Goal: Navigation & Orientation: Find specific page/section

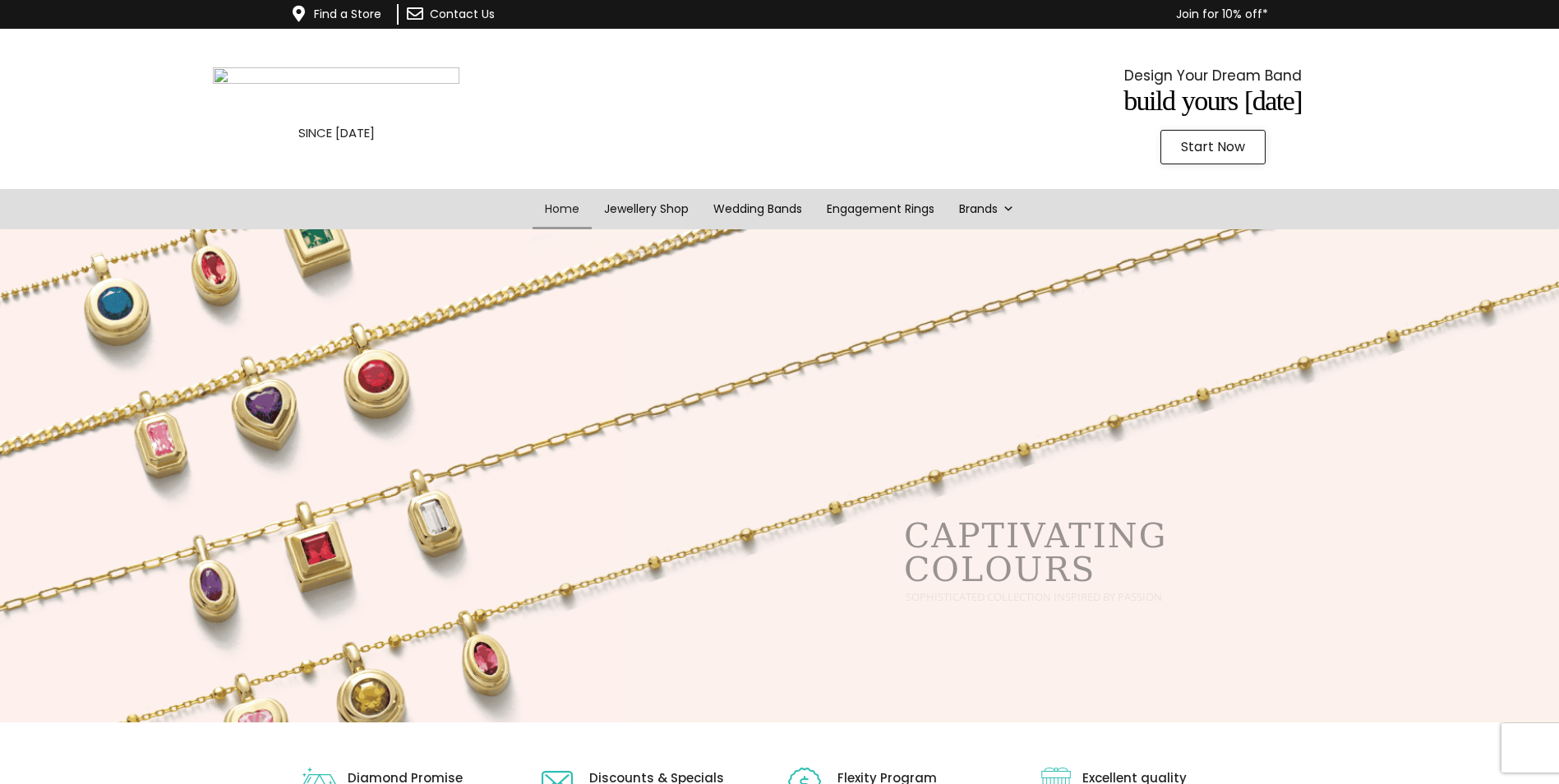
click at [1217, 150] on span "Start Now" at bounding box center [1213, 147] width 64 height 13
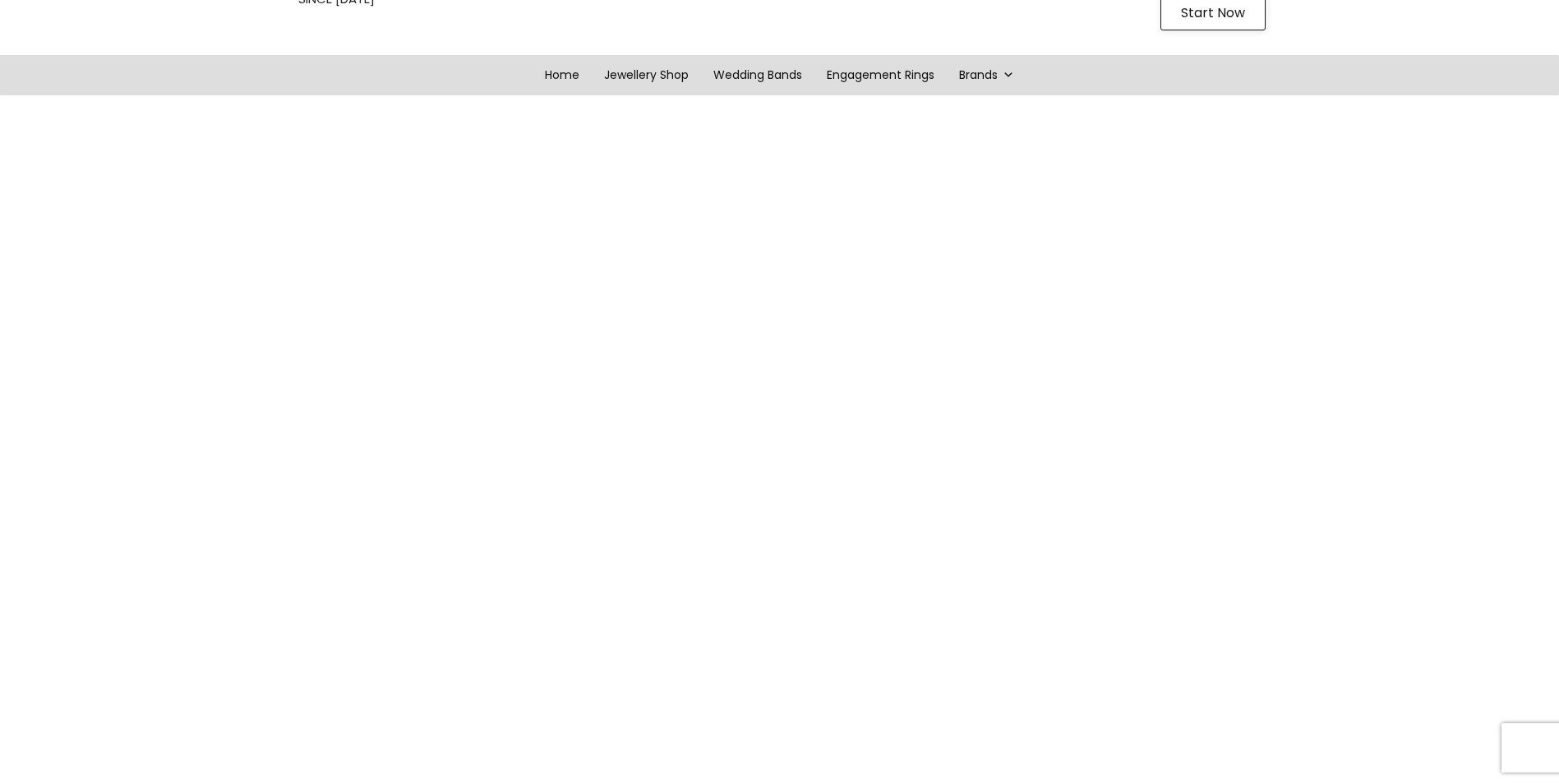
scroll to position [82, 0]
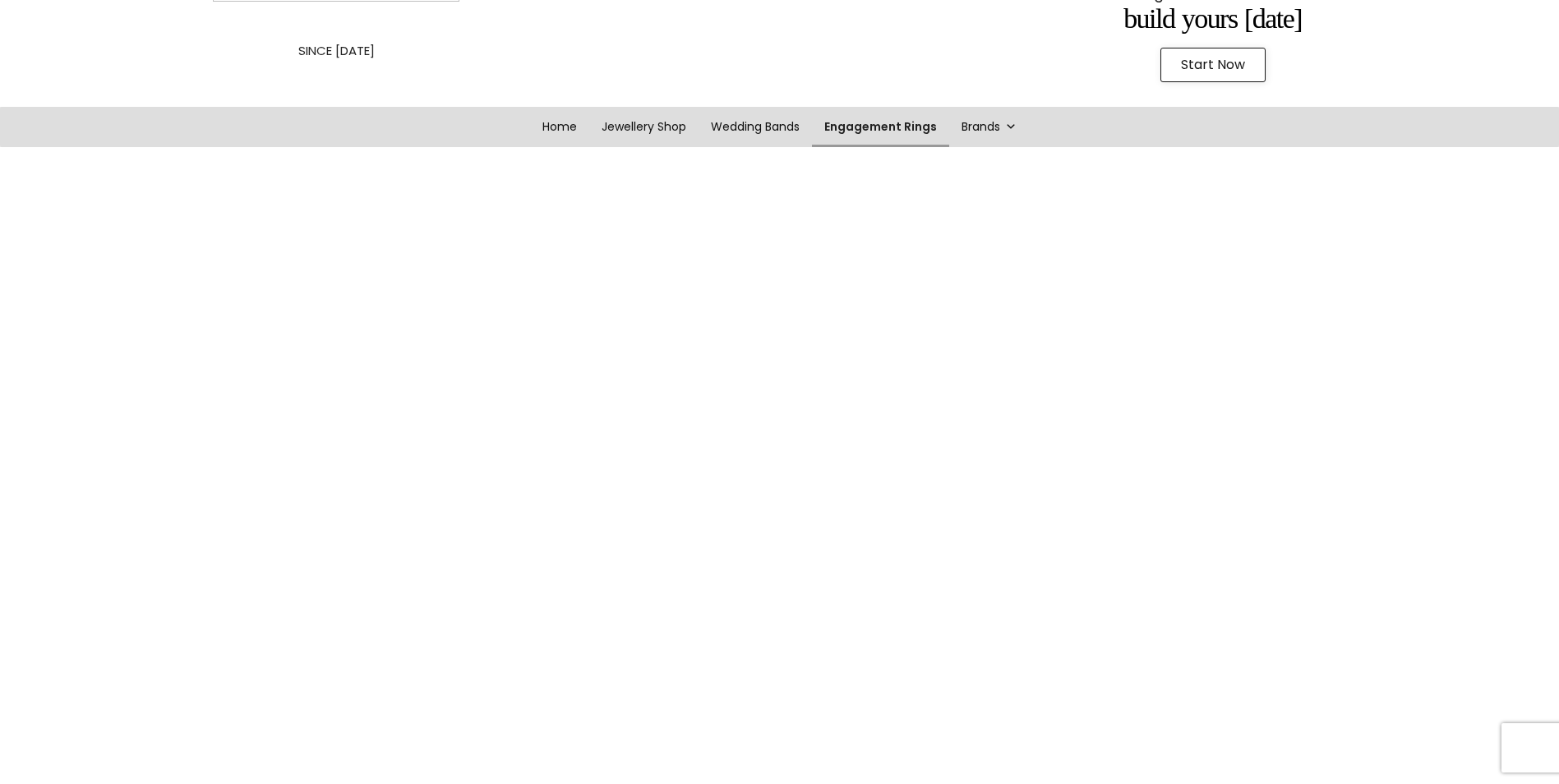
click at [865, 116] on link "Engagement Rings" at bounding box center [880, 127] width 137 height 40
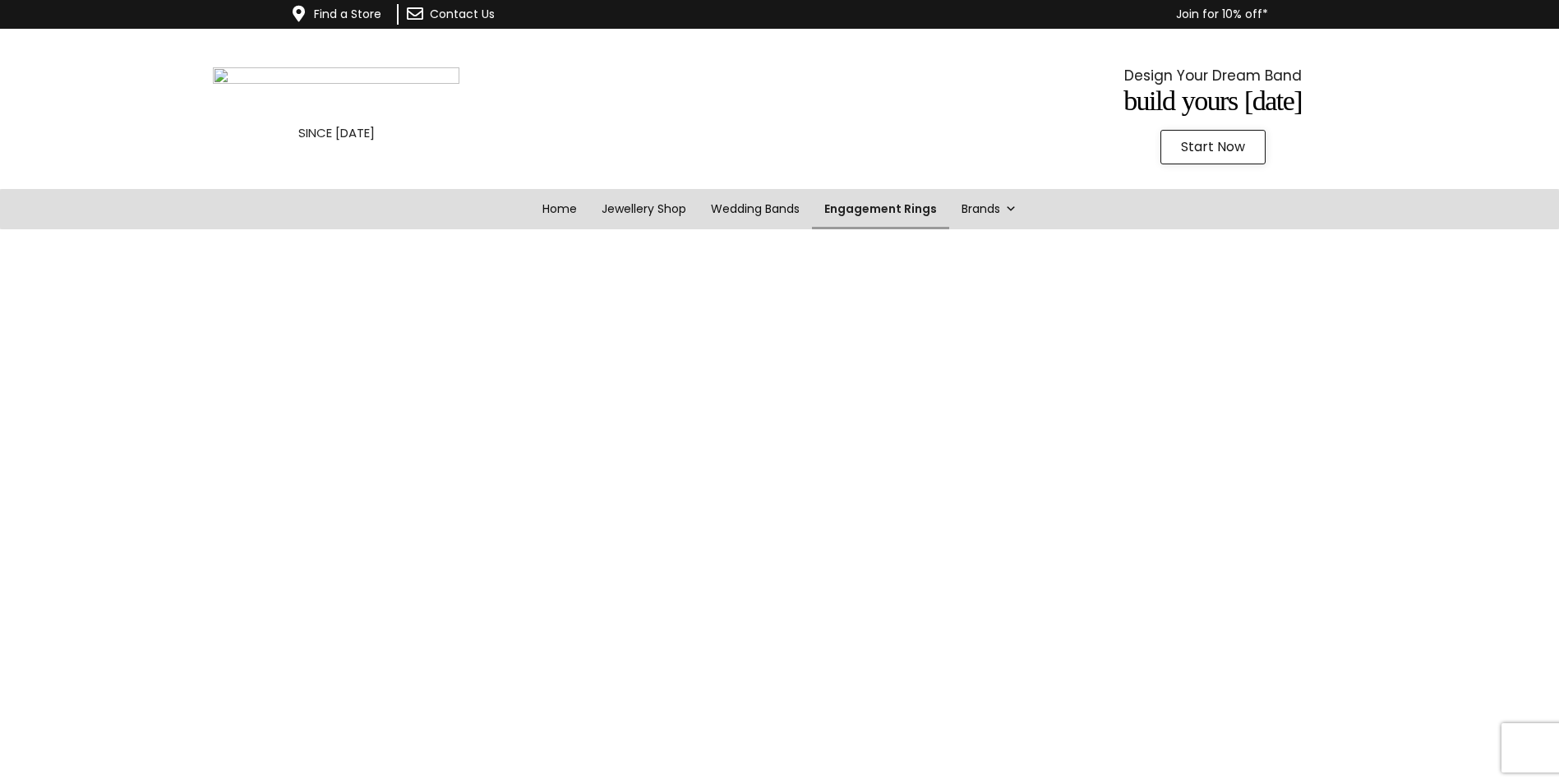
click at [867, 210] on link "Engagement Rings" at bounding box center [880, 209] width 137 height 40
click at [872, 214] on link "Engagement Rings" at bounding box center [880, 209] width 137 height 40
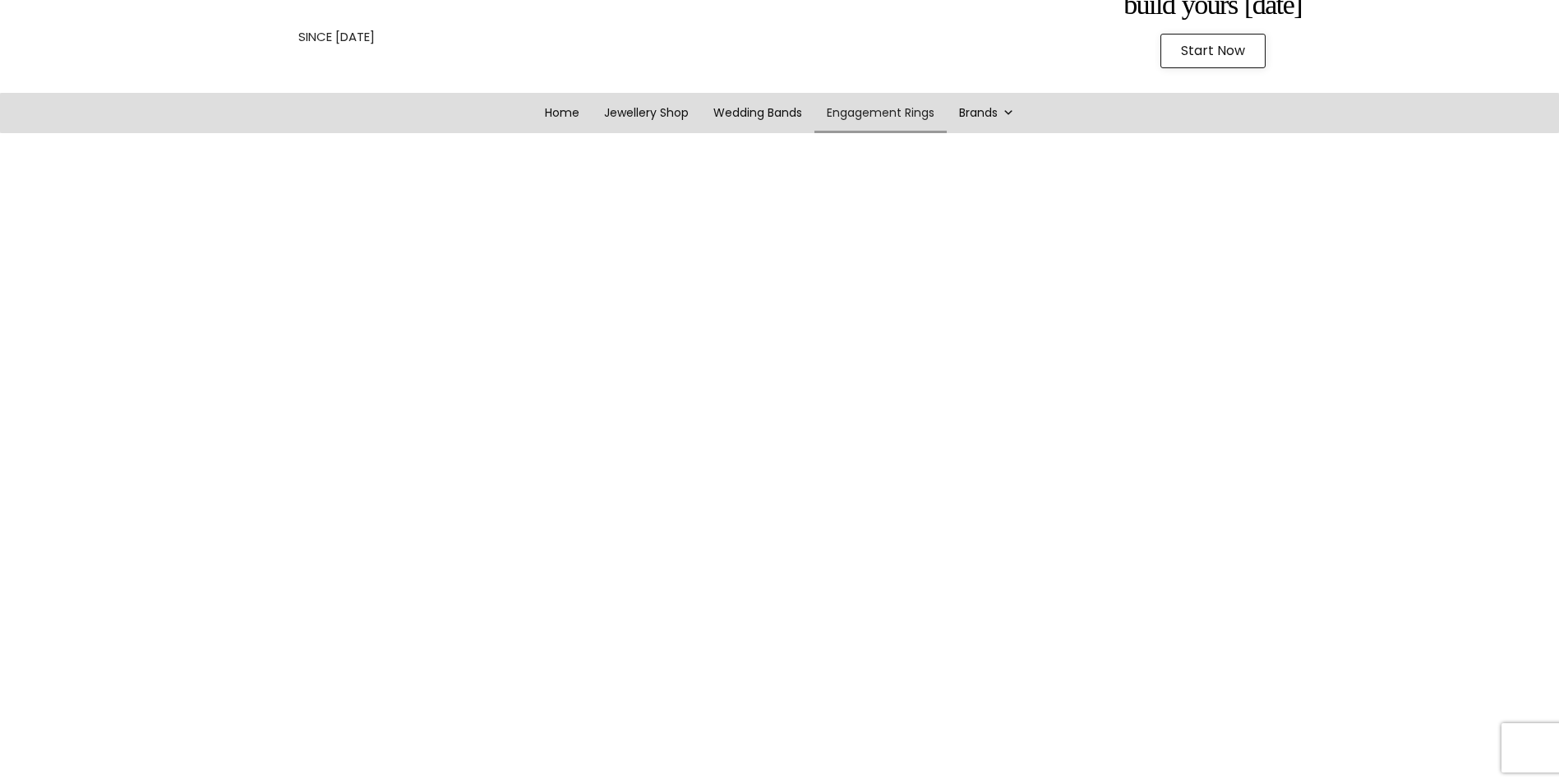
scroll to position [82, 0]
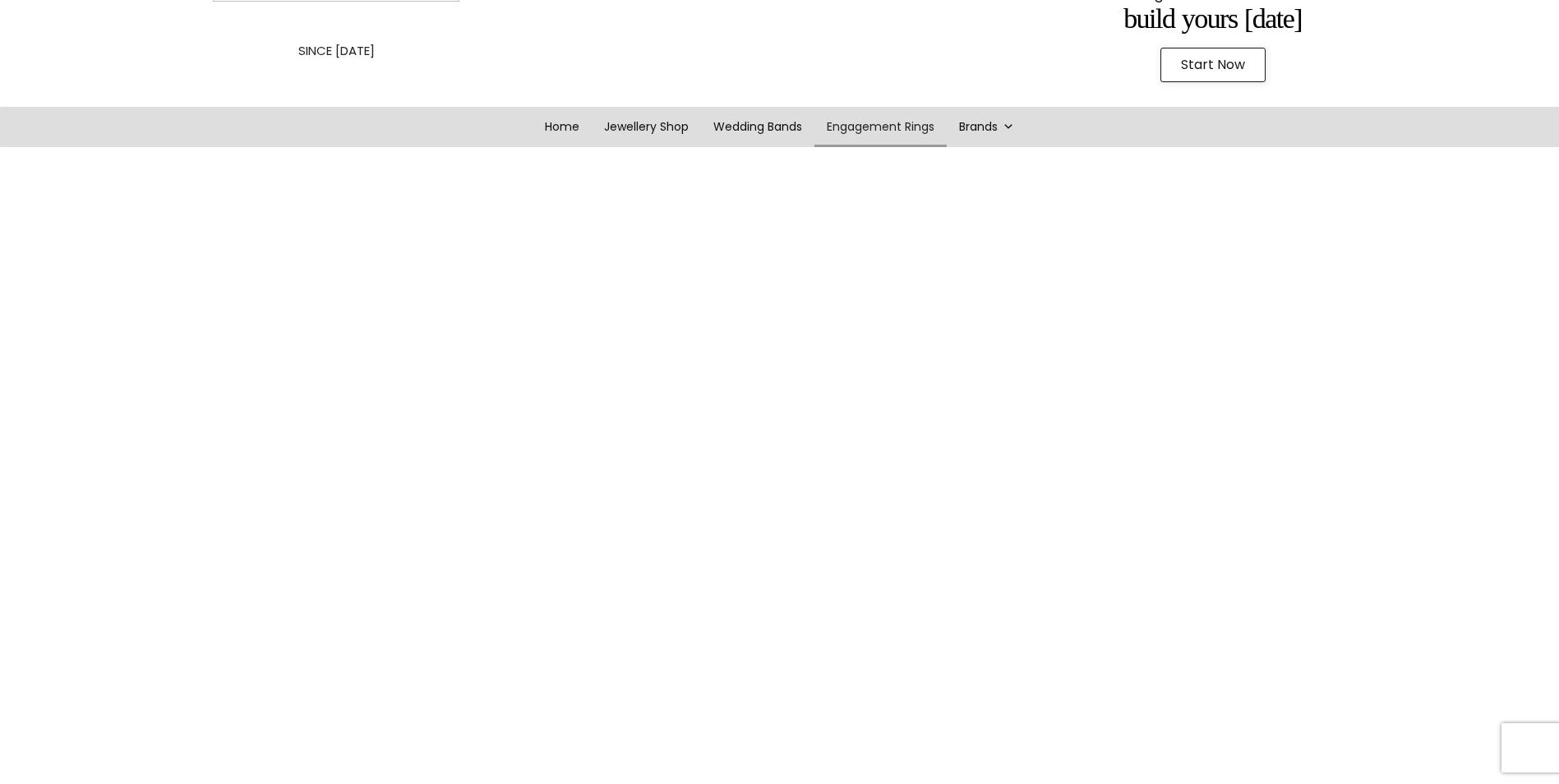
click at [1193, 65] on span "Start Now" at bounding box center [1213, 65] width 64 height 13
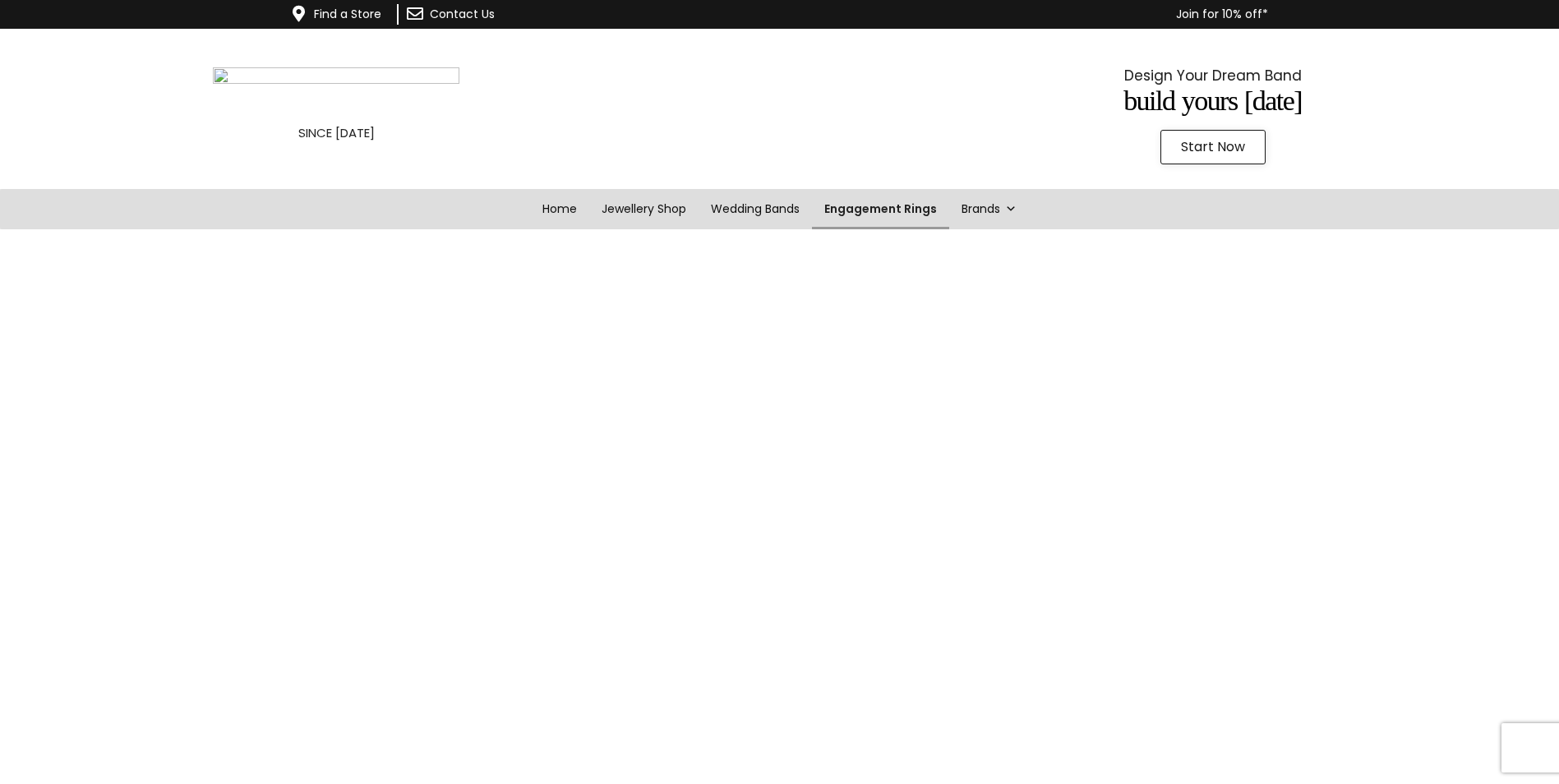
click at [858, 205] on link "Engagement Rings" at bounding box center [880, 209] width 137 height 40
click at [876, 214] on link "Engagement Rings" at bounding box center [880, 209] width 137 height 40
click at [557, 210] on link "Home" at bounding box center [562, 209] width 60 height 40
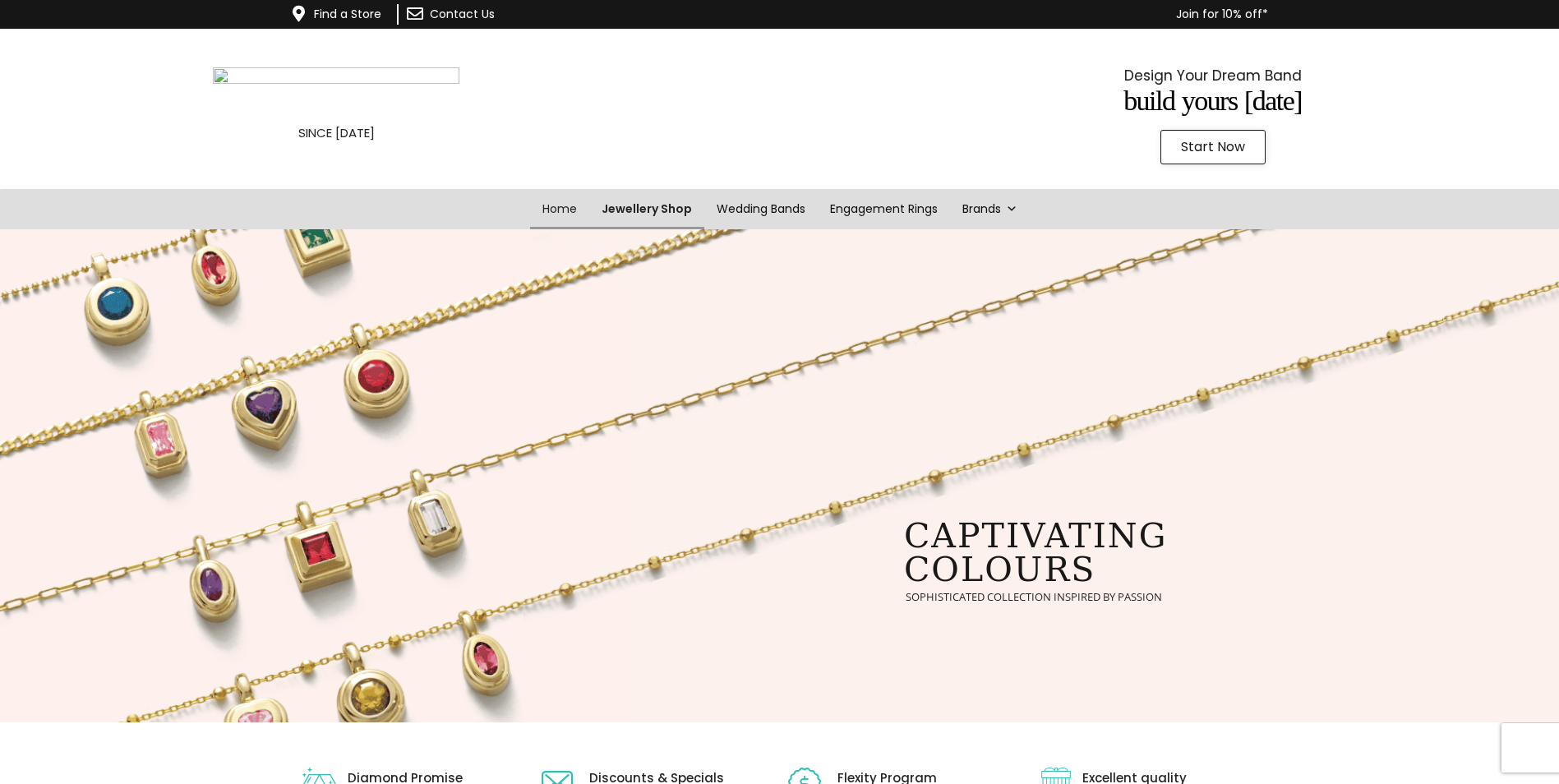
click at [625, 212] on link "Jewellery Shop" at bounding box center [647, 209] width 115 height 40
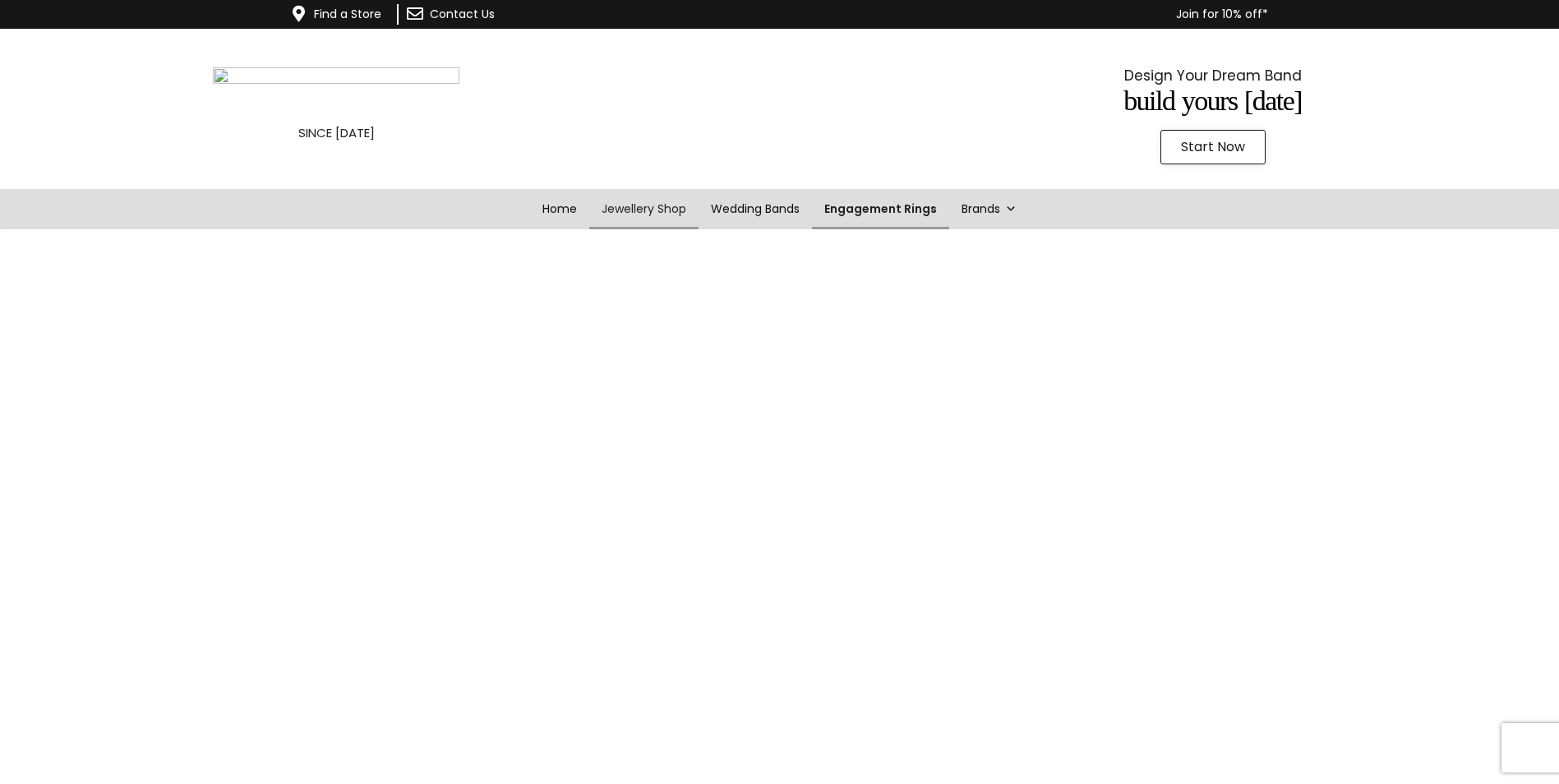
click at [874, 211] on link "Engagement Rings" at bounding box center [880, 209] width 137 height 40
